Goal: Register for event/course

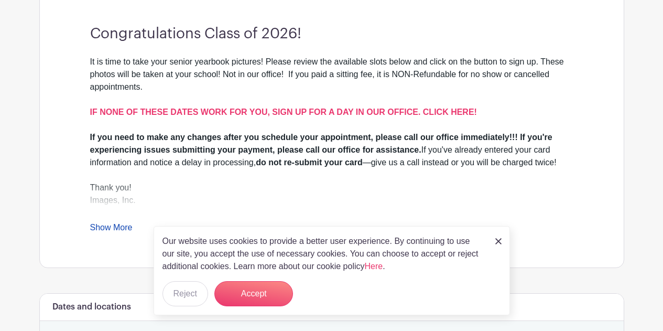
scroll to position [314, 0]
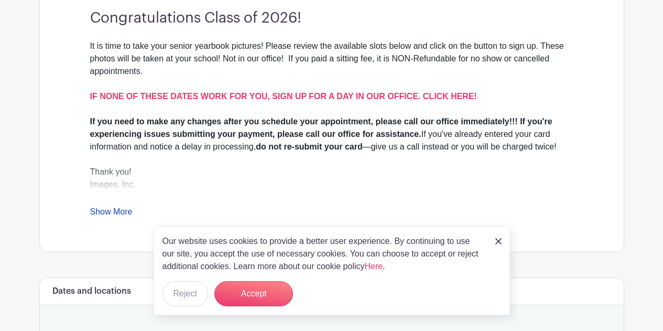
click at [505, 242] on div "Our website uses cookies to provide a better user experience. By continuing to …" at bounding box center [332, 270] width 356 height 89
click at [498, 240] on img at bounding box center [498, 241] width 6 height 6
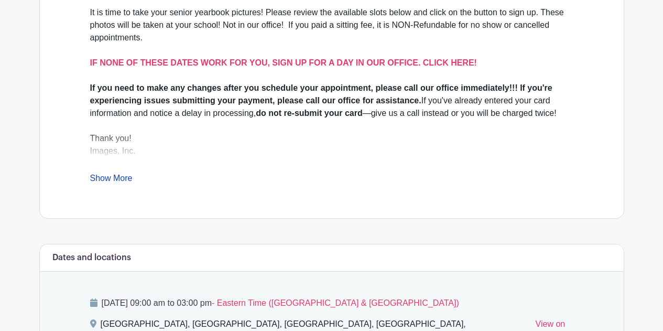
scroll to position [367, 0]
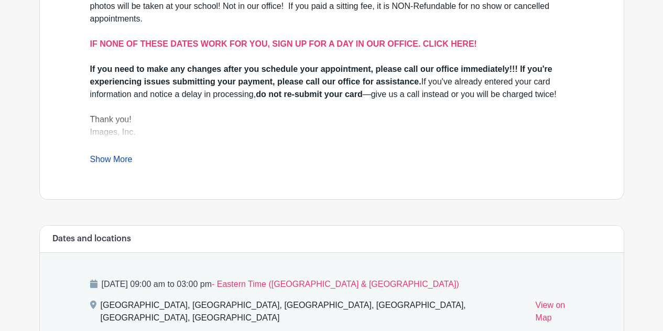
click at [119, 159] on link "Show More" at bounding box center [111, 161] width 42 height 13
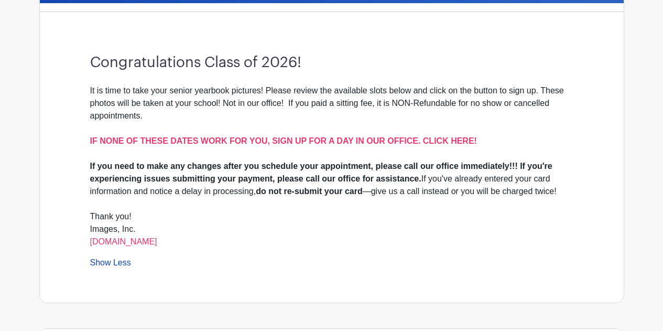
scroll to position [227, 0]
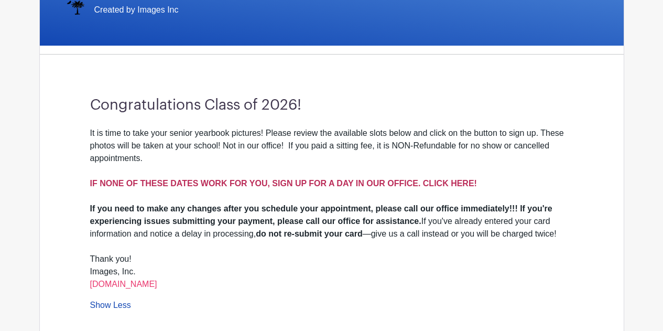
click at [359, 182] on strong "IF NONE OF THESE DATES WORK FOR YOU, SIGN UP FOR A DAY IN OUR OFFICE. CLICK HER…" at bounding box center [283, 183] width 387 height 9
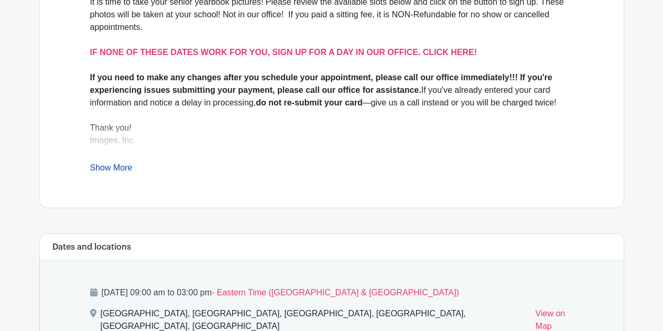
scroll to position [326, 0]
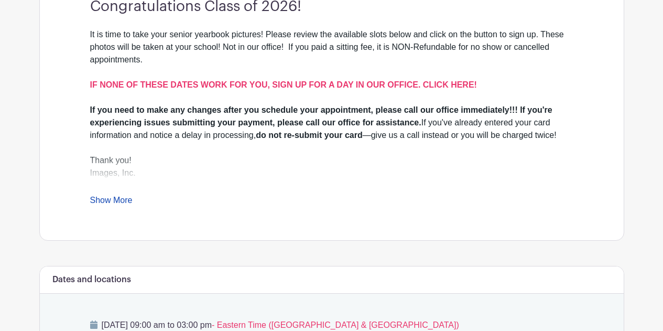
click at [97, 199] on link "Show More" at bounding box center [111, 201] width 42 height 13
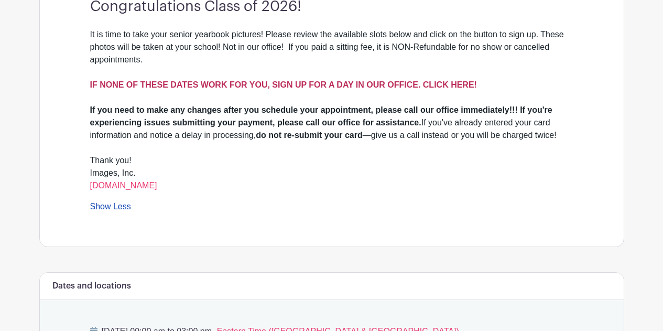
click at [455, 83] on strong "IF NONE OF THESE DATES WORK FOR YOU, SIGN UP FOR A DAY IN OUR OFFICE. CLICK HER…" at bounding box center [283, 84] width 387 height 9
